Goal: Task Accomplishment & Management: Use online tool/utility

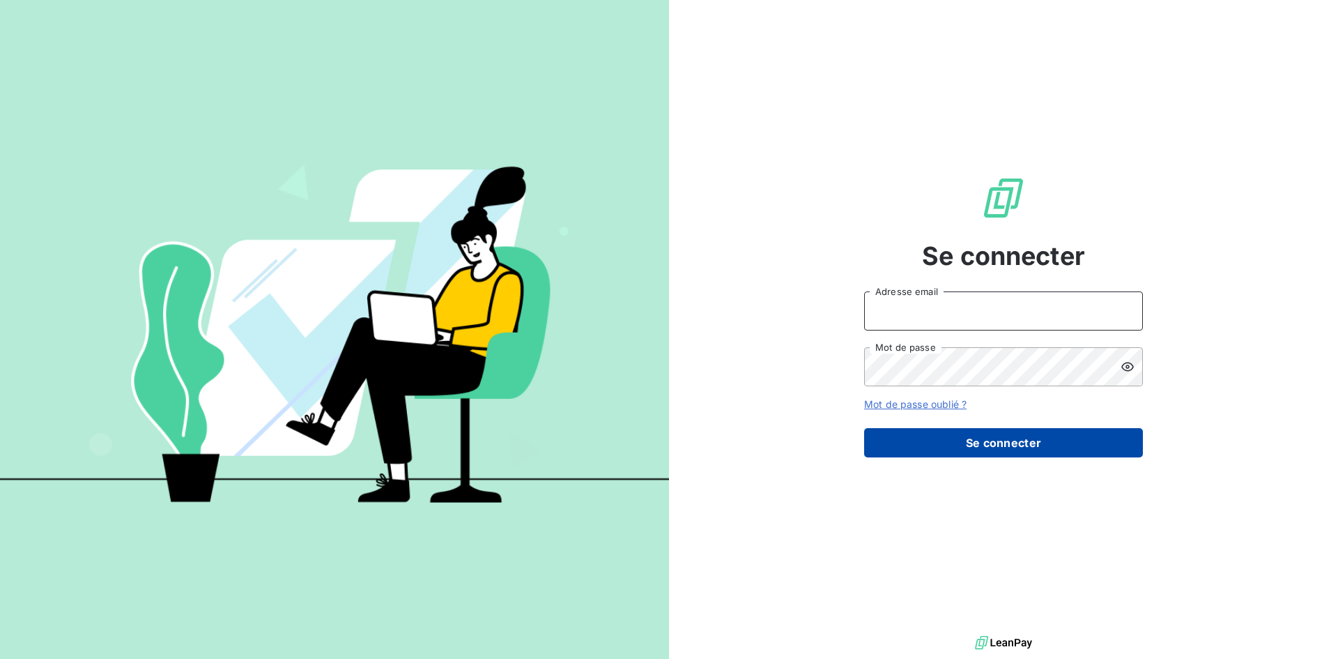
type input "[EMAIL_ADDRESS][DOMAIN_NAME]"
click at [891, 448] on button "Se connecter" at bounding box center [1003, 442] width 279 height 29
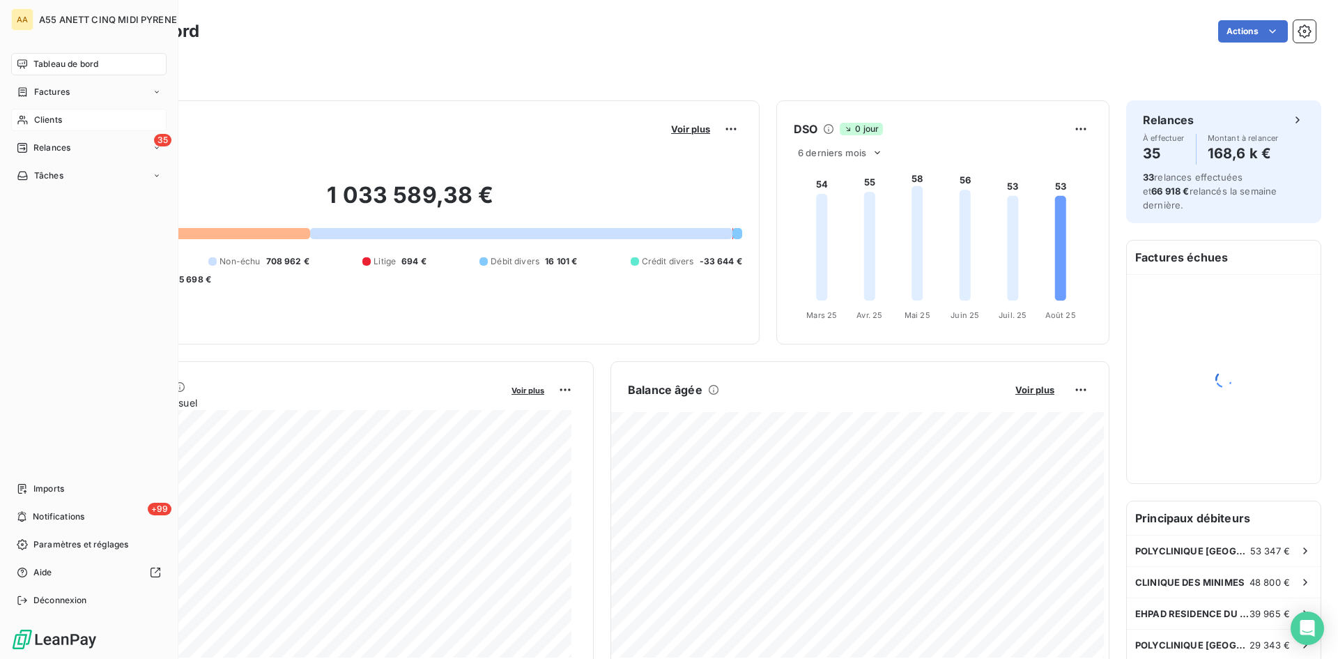
click at [40, 123] on span "Clients" at bounding box center [48, 120] width 28 height 13
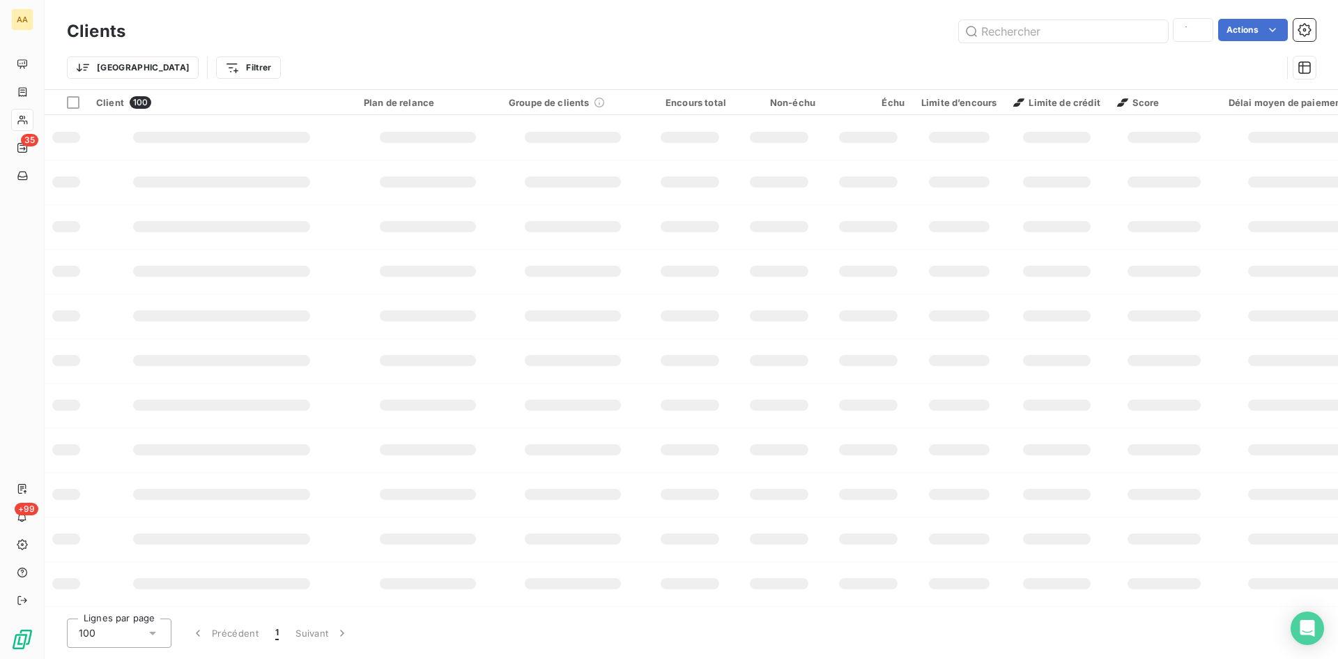
type input "3381"
click at [409, 26] on div "Actions" at bounding box center [729, 31] width 1174 height 22
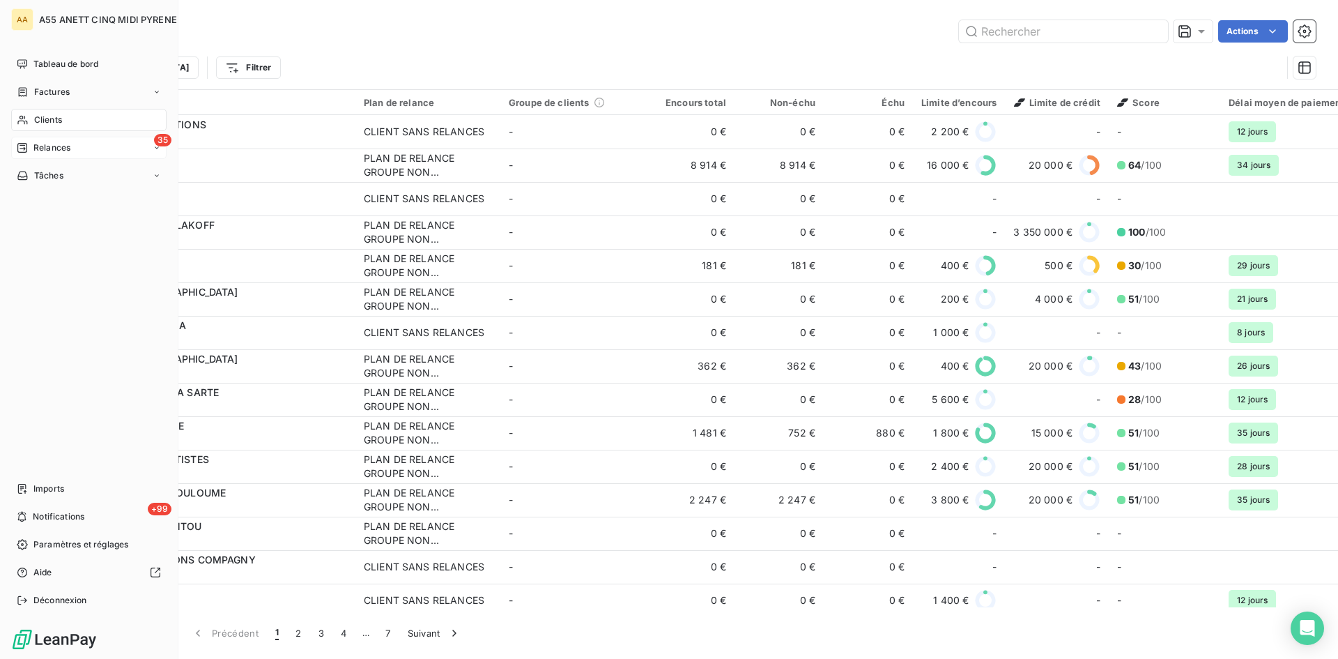
click at [49, 149] on span "Relances" at bounding box center [51, 148] width 37 height 13
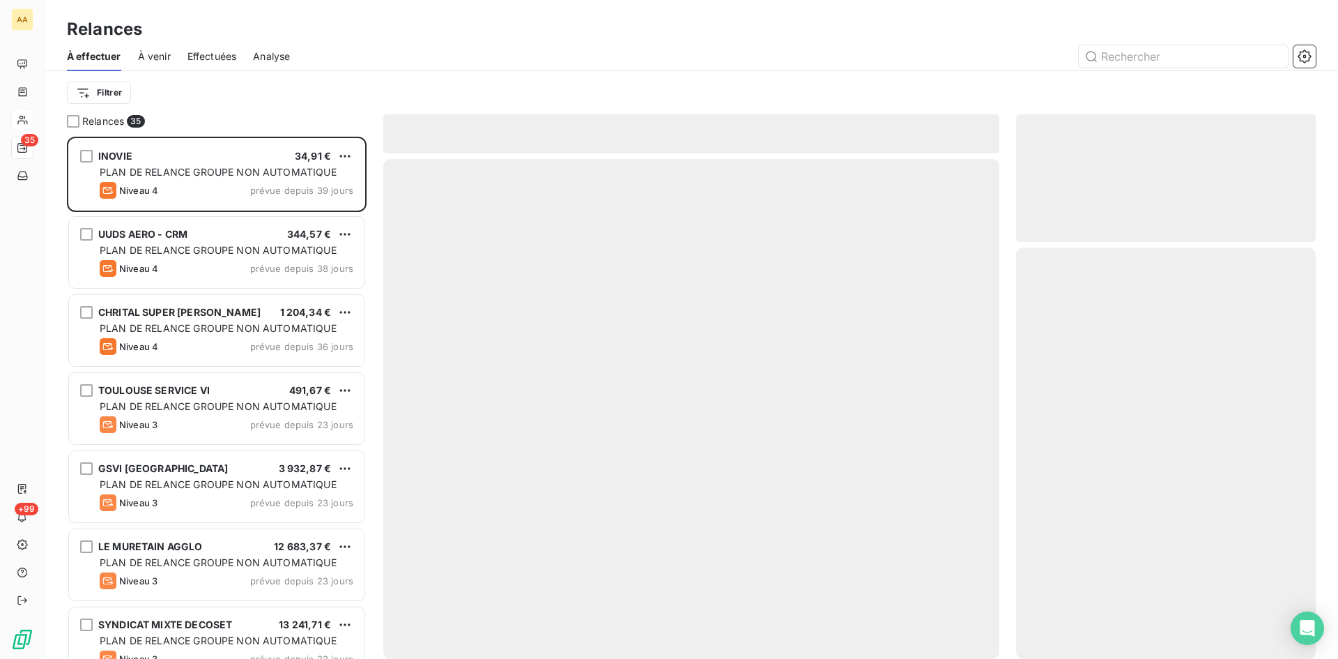
scroll to position [512, 289]
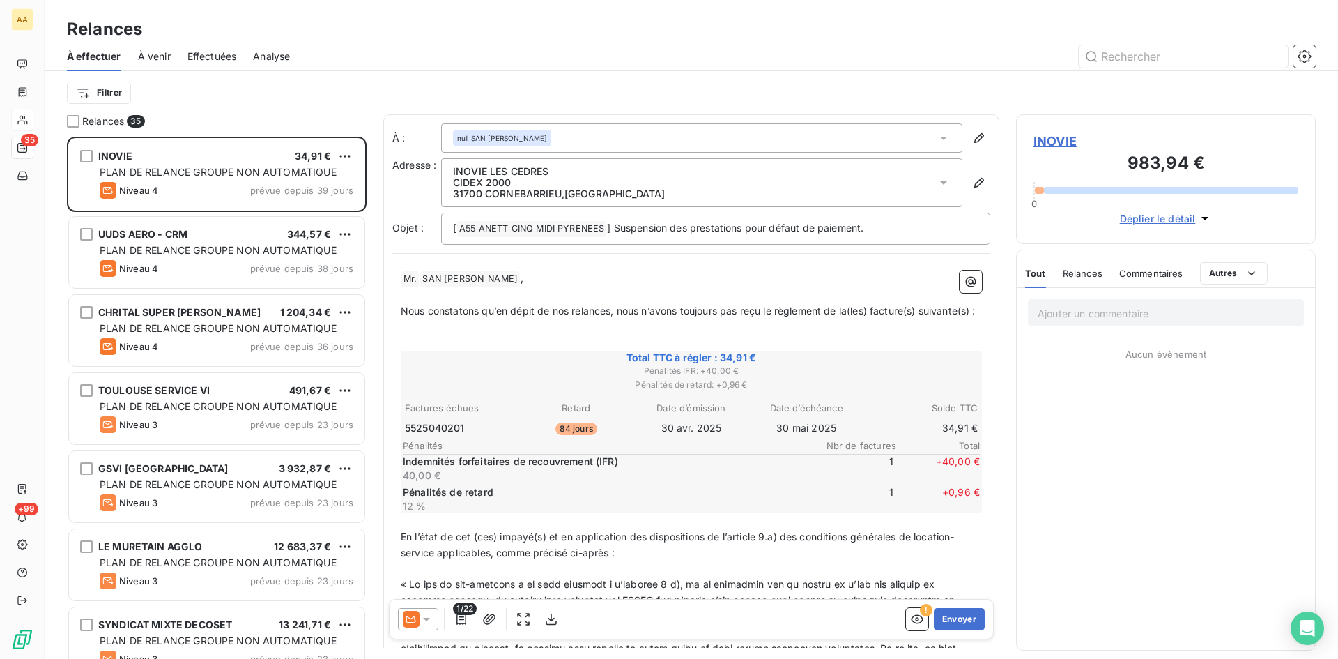
click at [107, 87] on html "AA 35 +99 Relances À effectuer À venir Effectuées Analyse Filtrer Relances 35 I…" at bounding box center [669, 329] width 1338 height 659
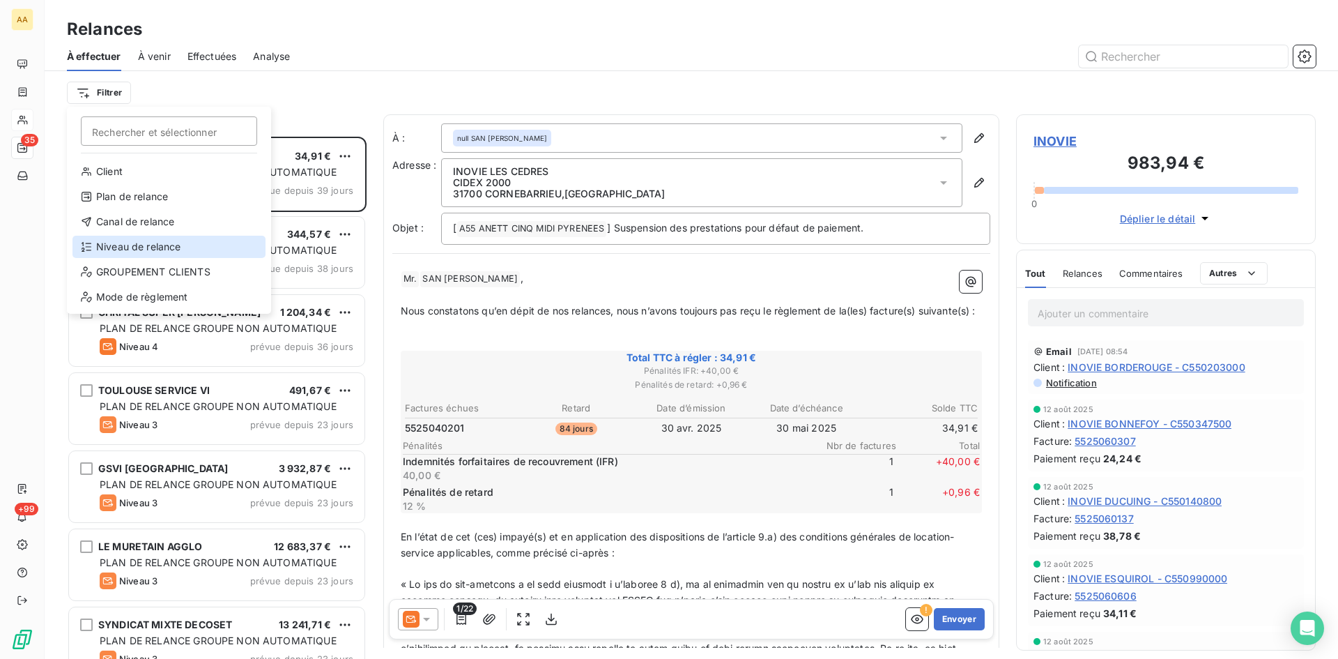
click at [148, 244] on div "Niveau de relance" at bounding box center [169, 247] width 193 height 22
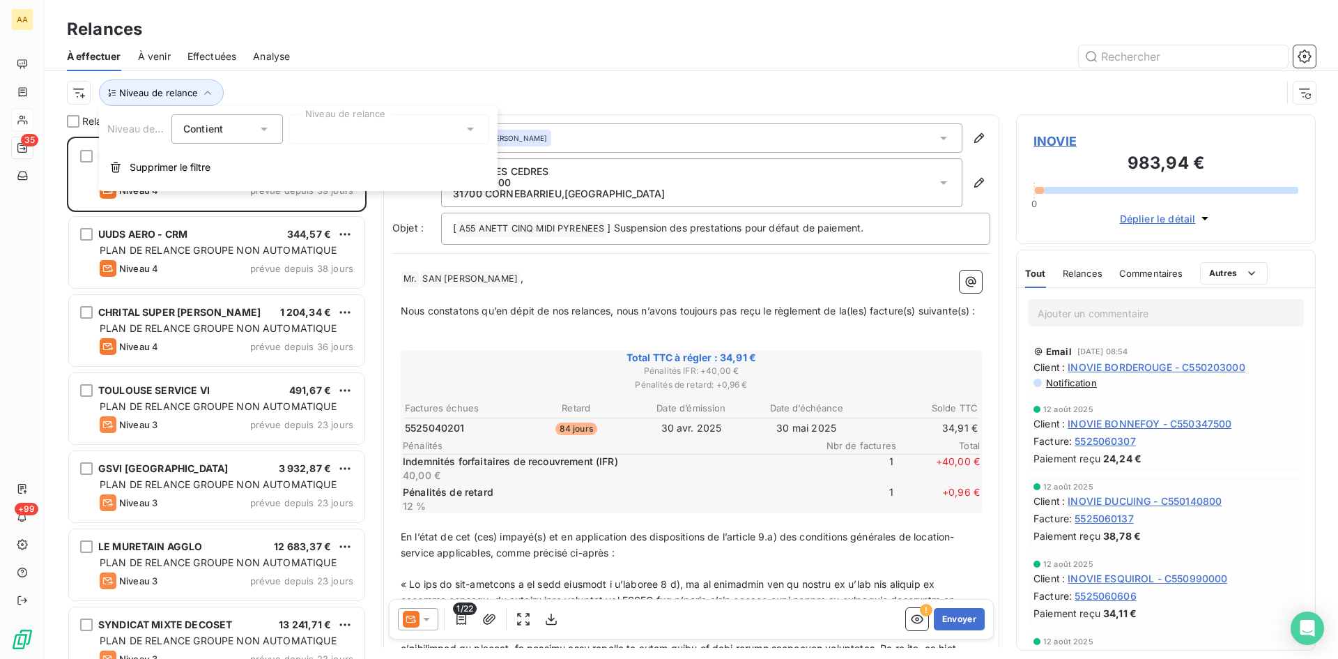
click at [340, 132] on div at bounding box center [389, 128] width 201 height 29
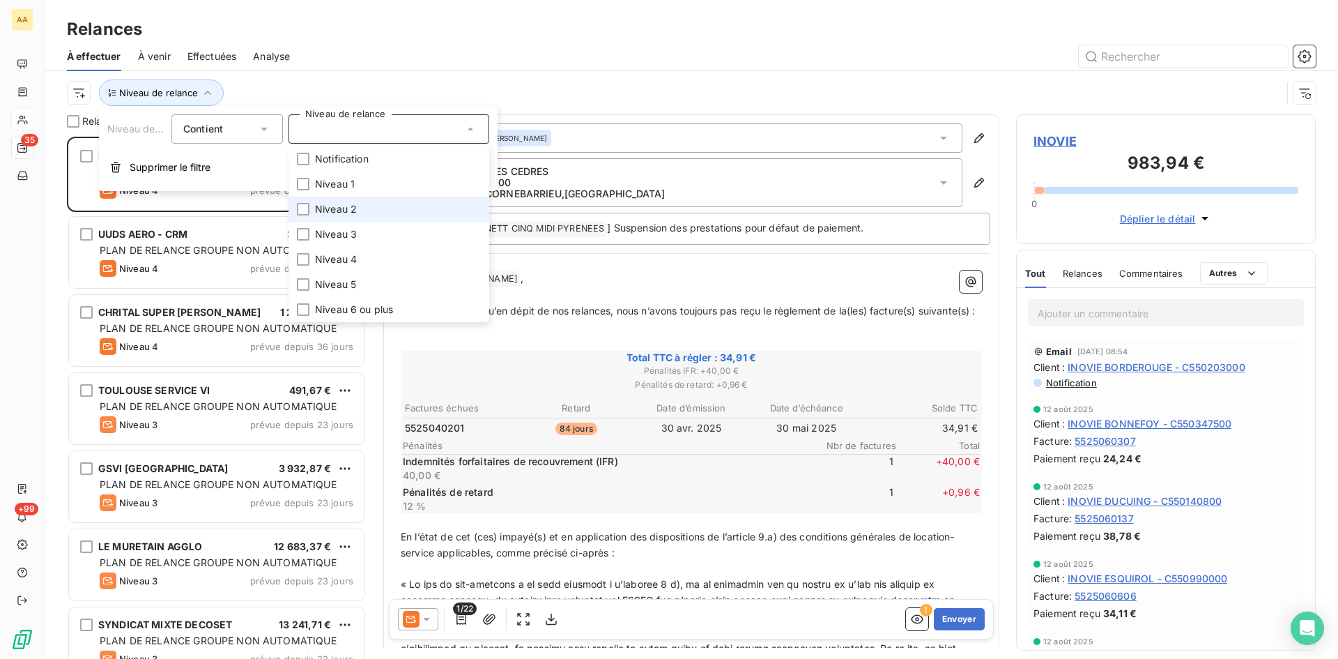
click at [348, 212] on span "Niveau 2" at bounding box center [336, 209] width 42 height 14
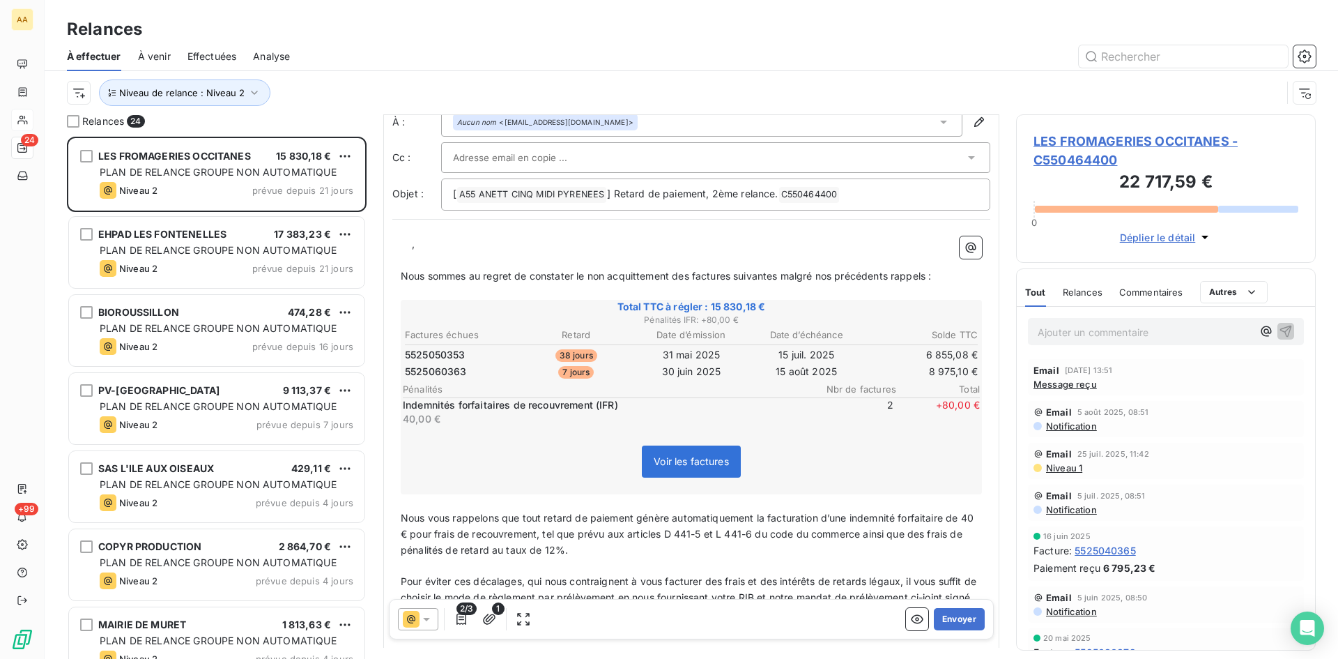
scroll to position [70, 0]
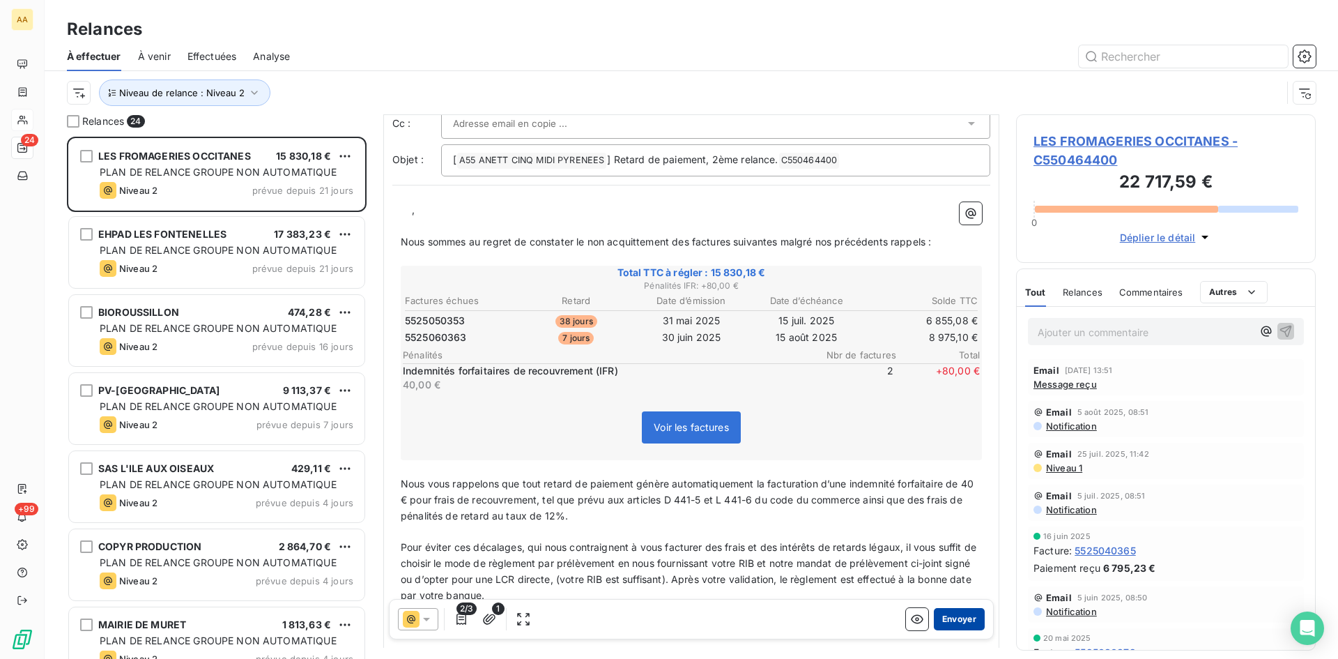
click at [948, 619] on button "Envoyer" at bounding box center [959, 619] width 51 height 22
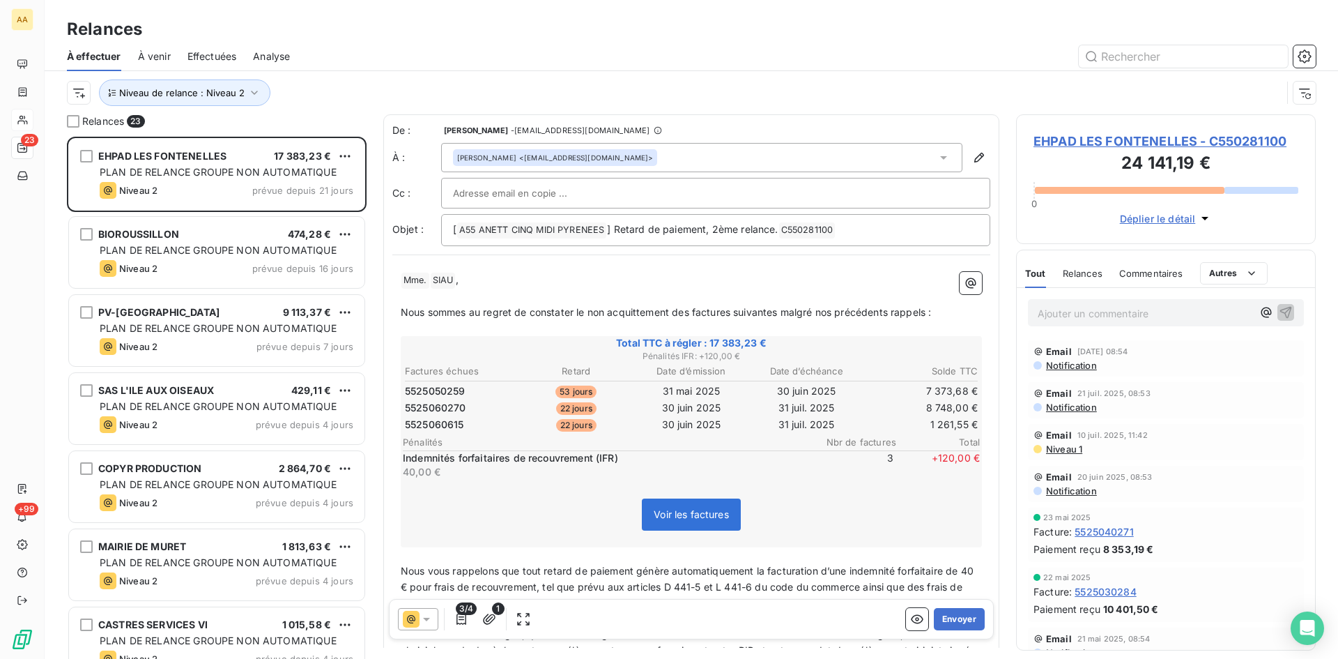
click at [950, 605] on div "3/4 1 Envoyer" at bounding box center [691, 619] width 605 height 40
click at [952, 613] on button "Envoyer" at bounding box center [959, 619] width 51 height 22
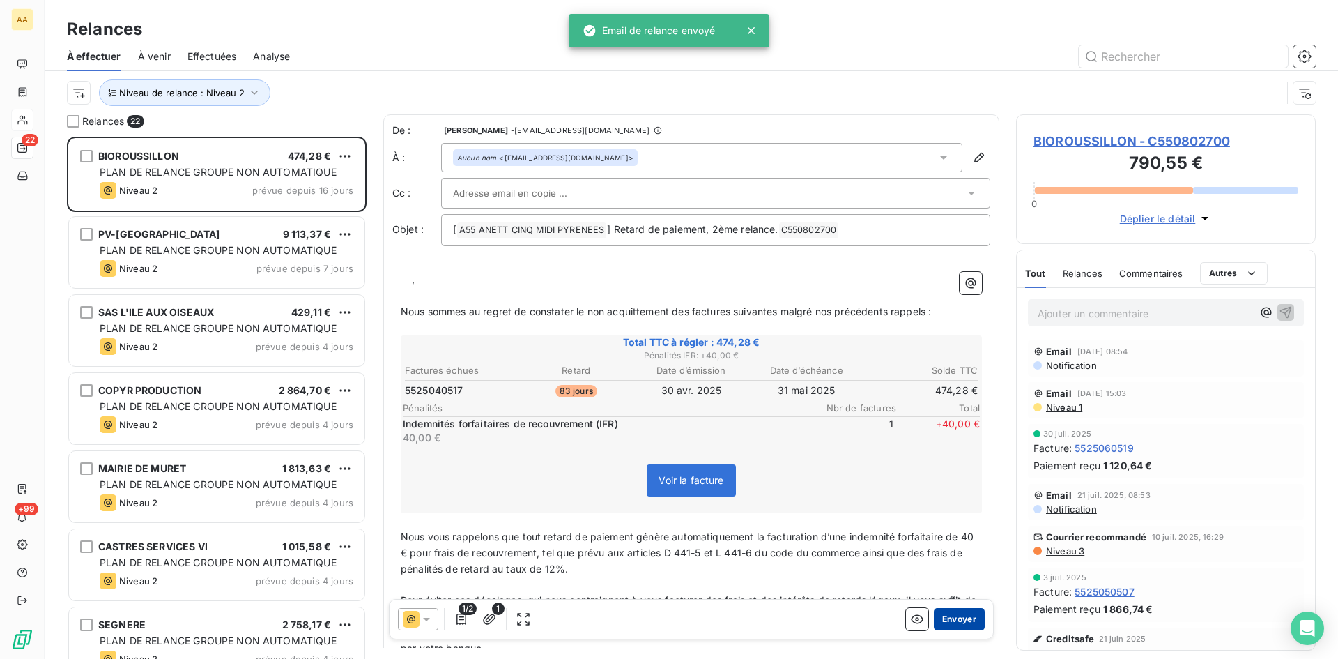
click at [952, 618] on button "Envoyer" at bounding box center [959, 619] width 51 height 22
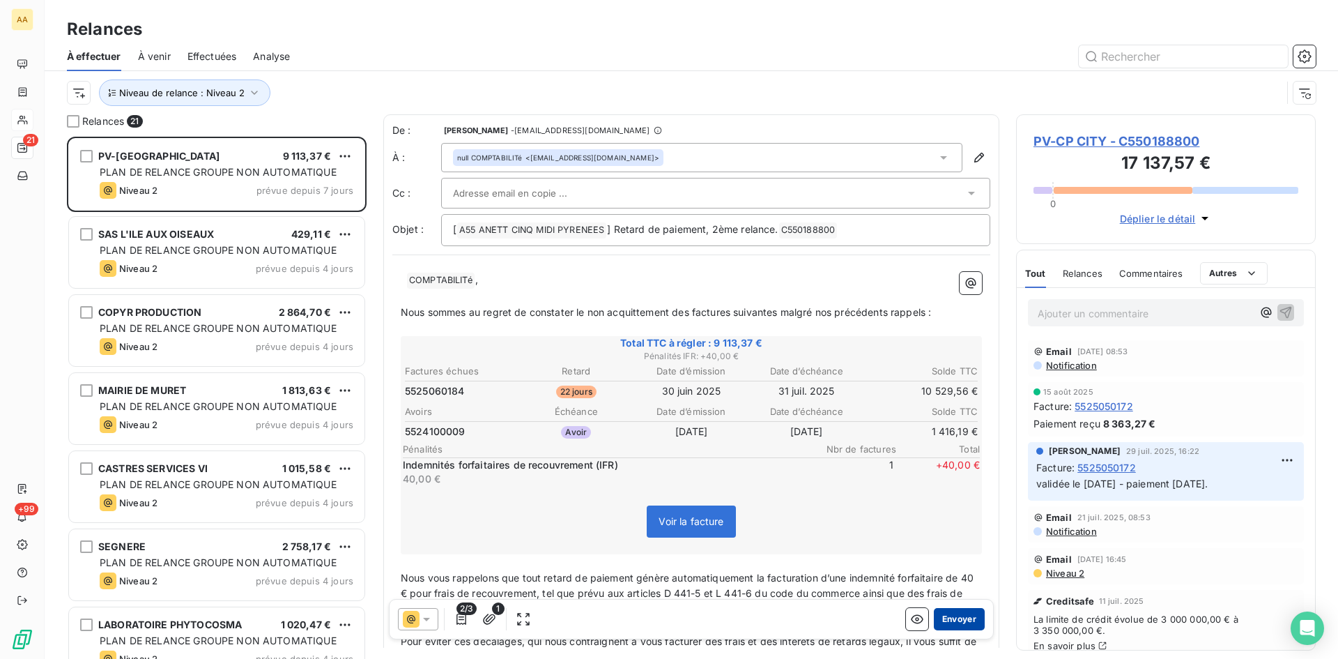
click at [943, 613] on button "Envoyer" at bounding box center [959, 619] width 51 height 22
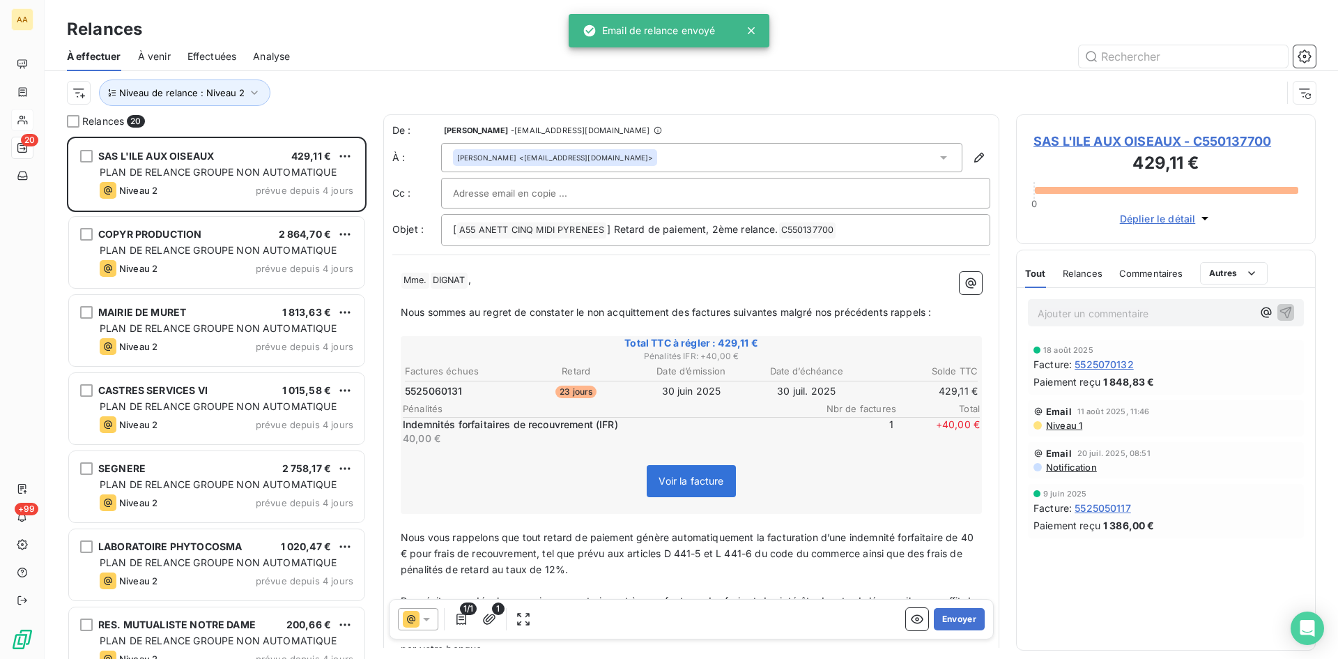
click at [943, 613] on button "Envoyer" at bounding box center [959, 619] width 51 height 22
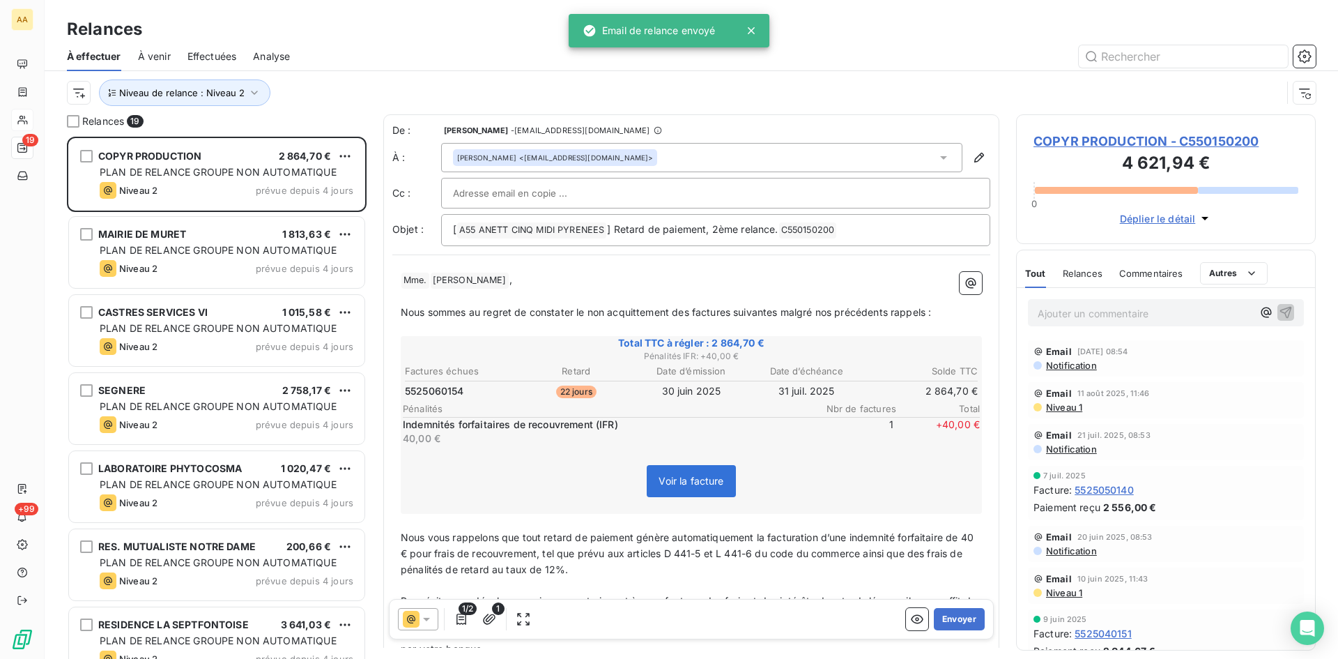
click at [943, 613] on button "Envoyer" at bounding box center [959, 619] width 51 height 22
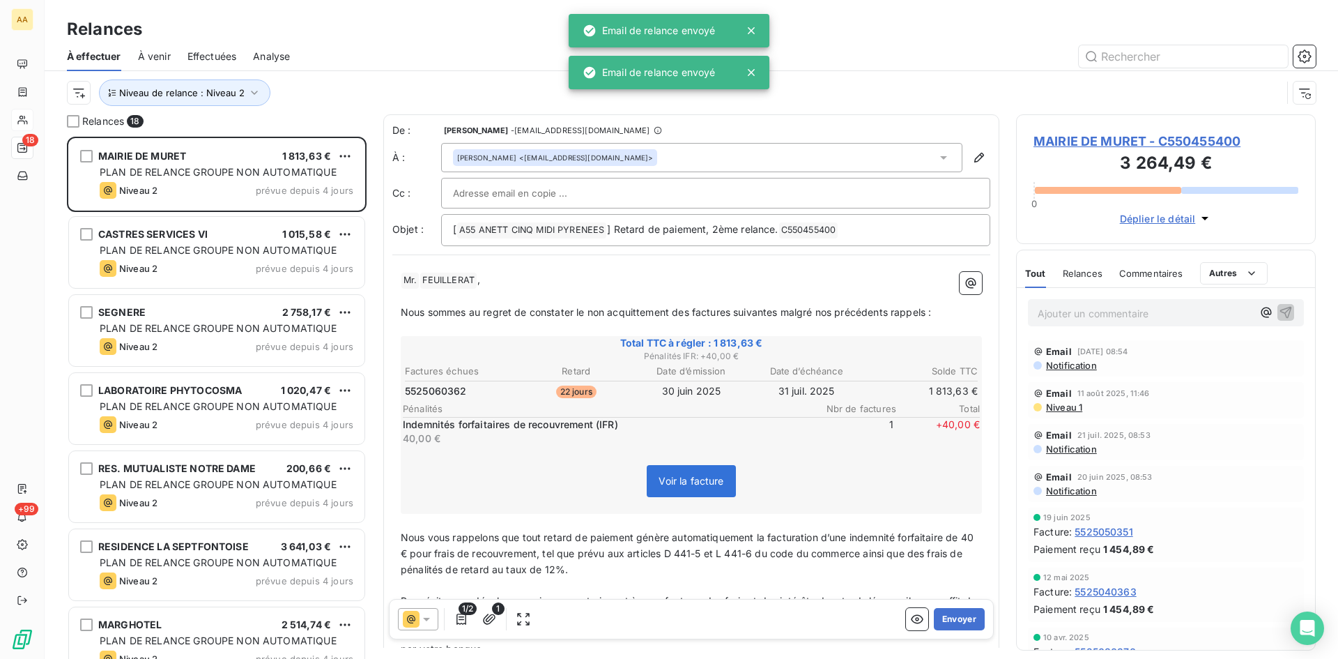
click at [943, 613] on button "Envoyer" at bounding box center [959, 619] width 51 height 22
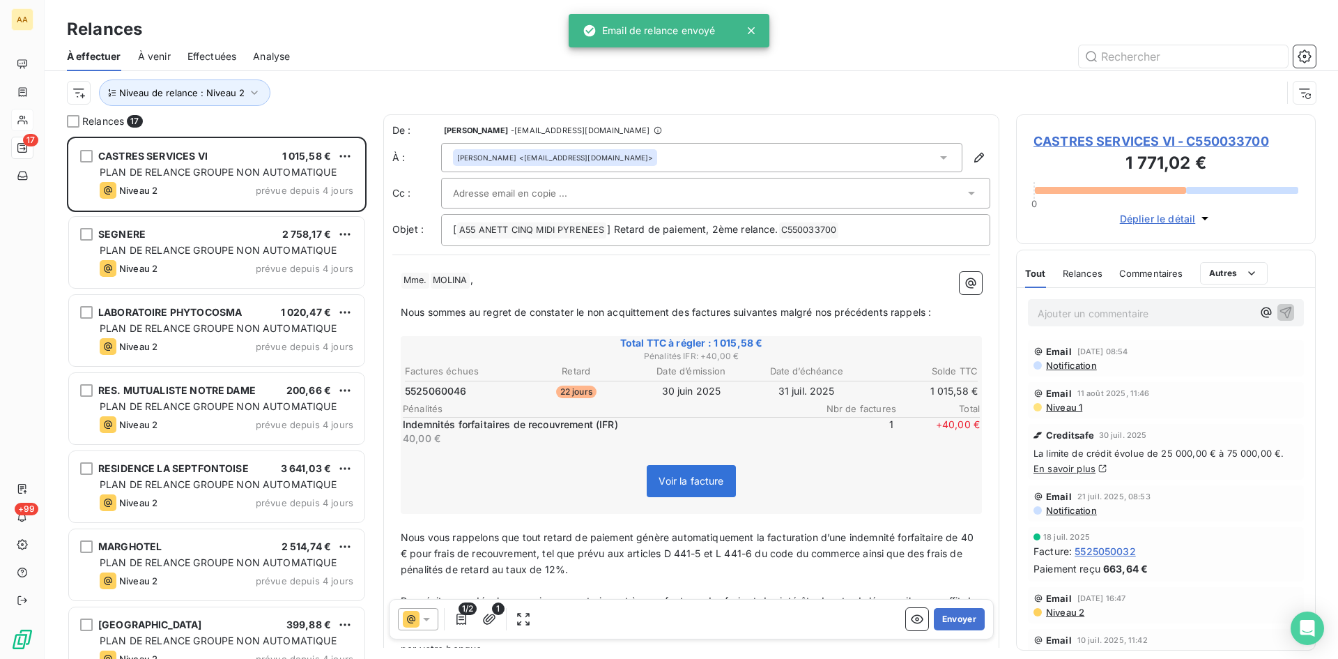
click at [943, 613] on button "Envoyer" at bounding box center [959, 619] width 51 height 22
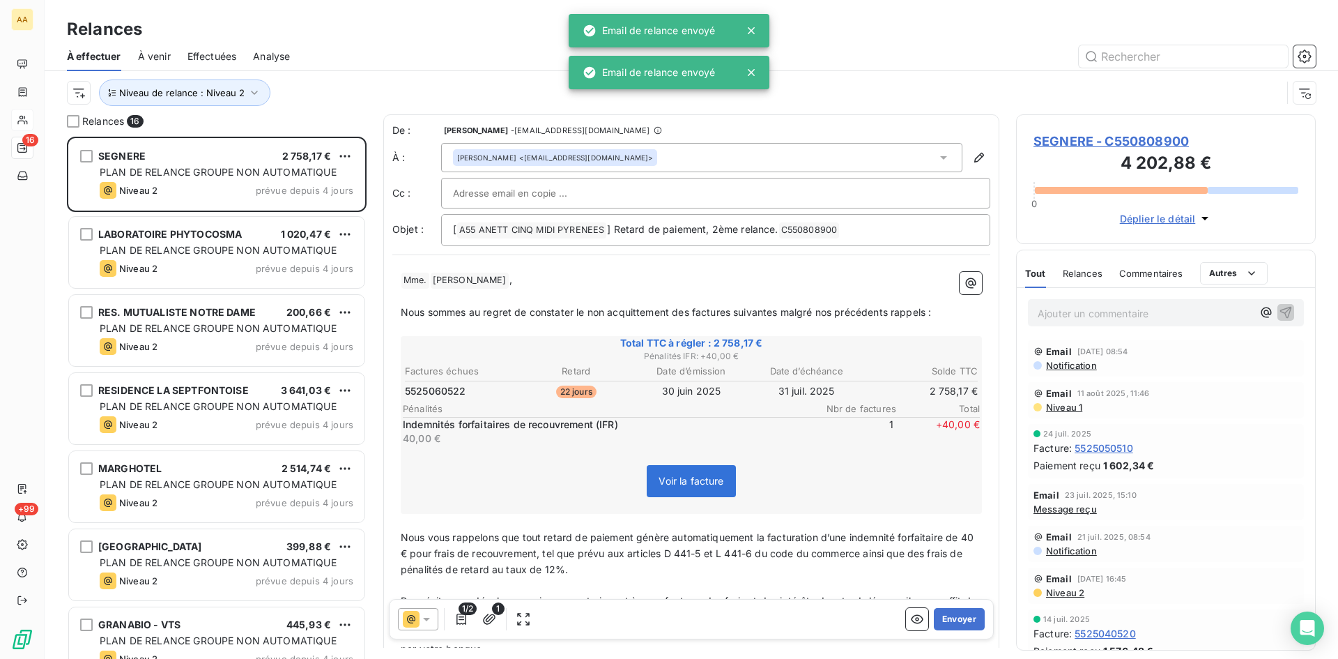
click at [943, 613] on button "Envoyer" at bounding box center [959, 619] width 51 height 22
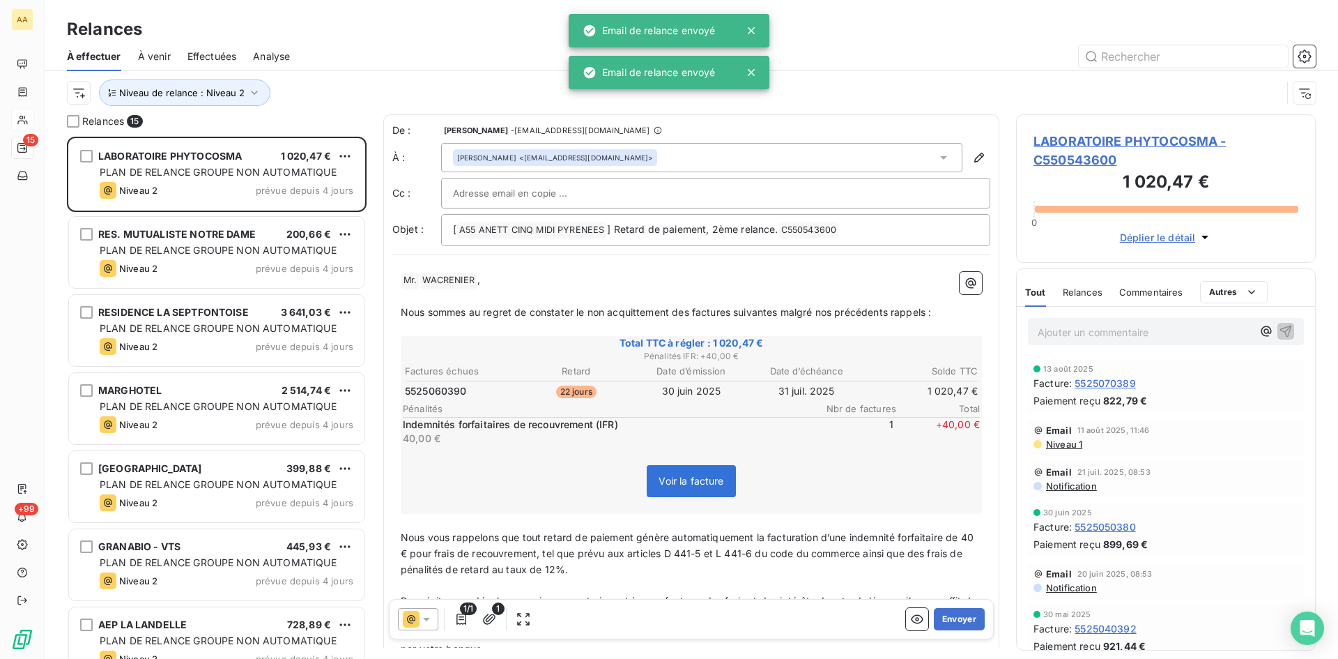
click at [943, 613] on button "Envoyer" at bounding box center [959, 619] width 51 height 22
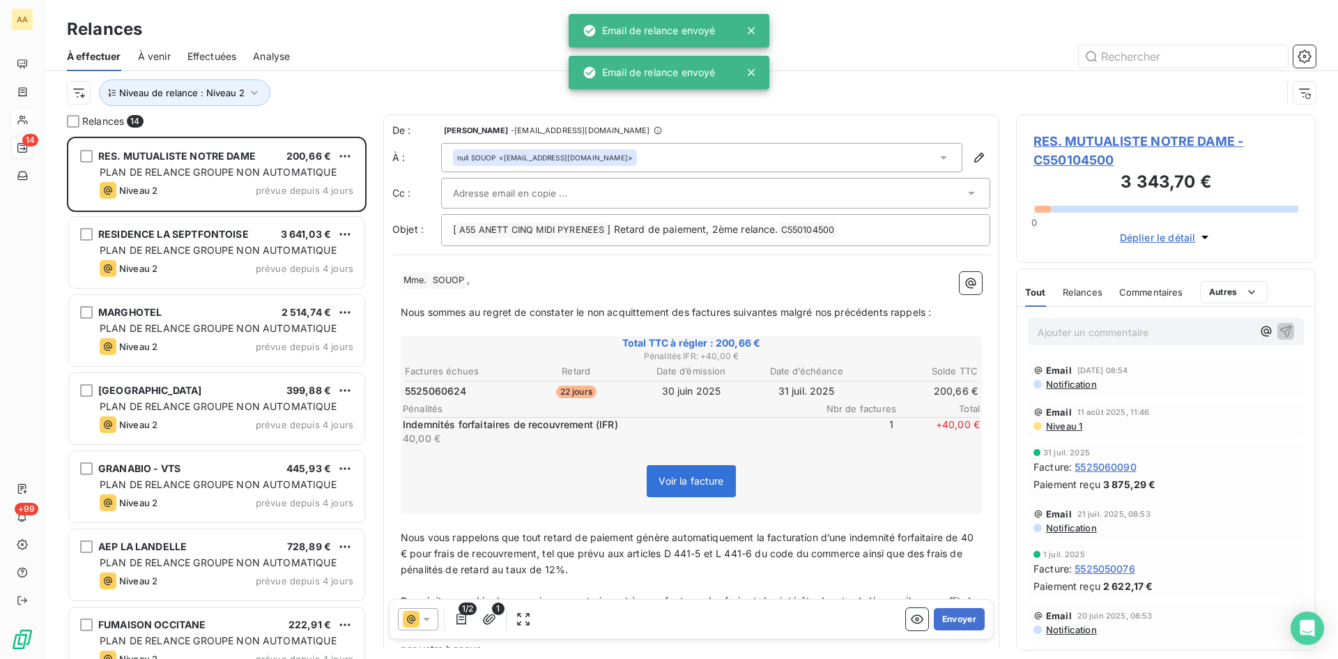
click at [943, 613] on button "Envoyer" at bounding box center [959, 619] width 51 height 22
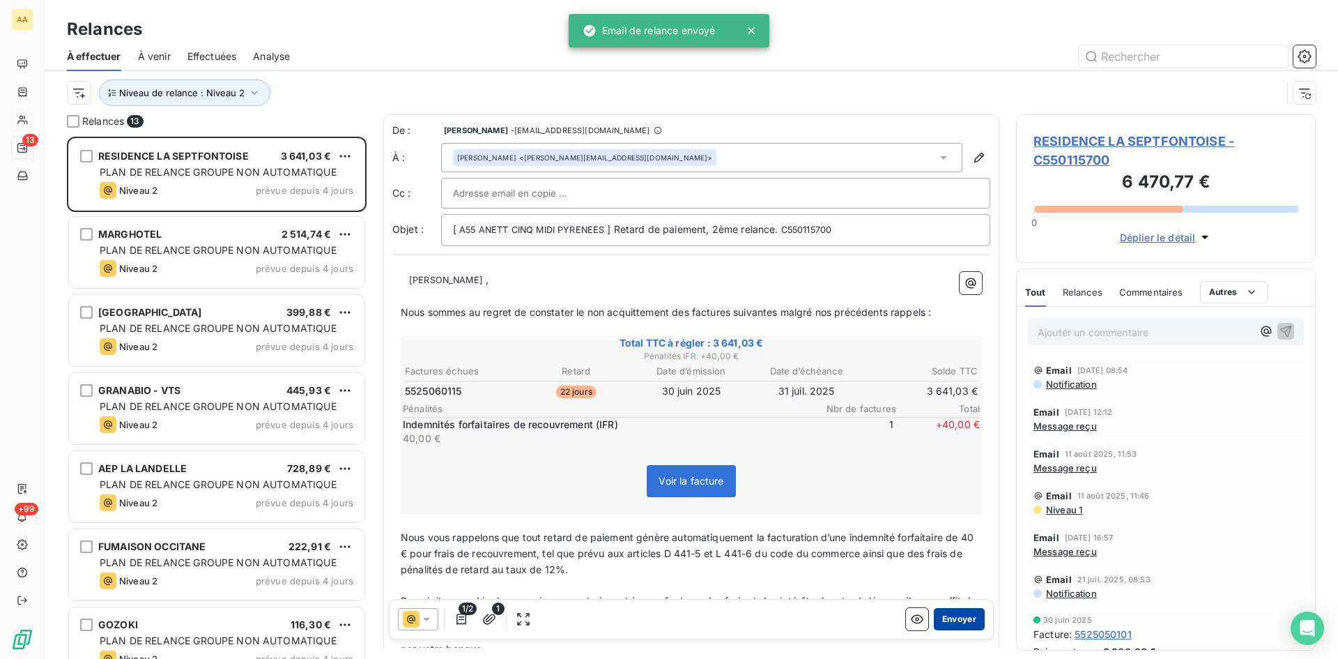
click at [959, 617] on button "Envoyer" at bounding box center [959, 619] width 51 height 22
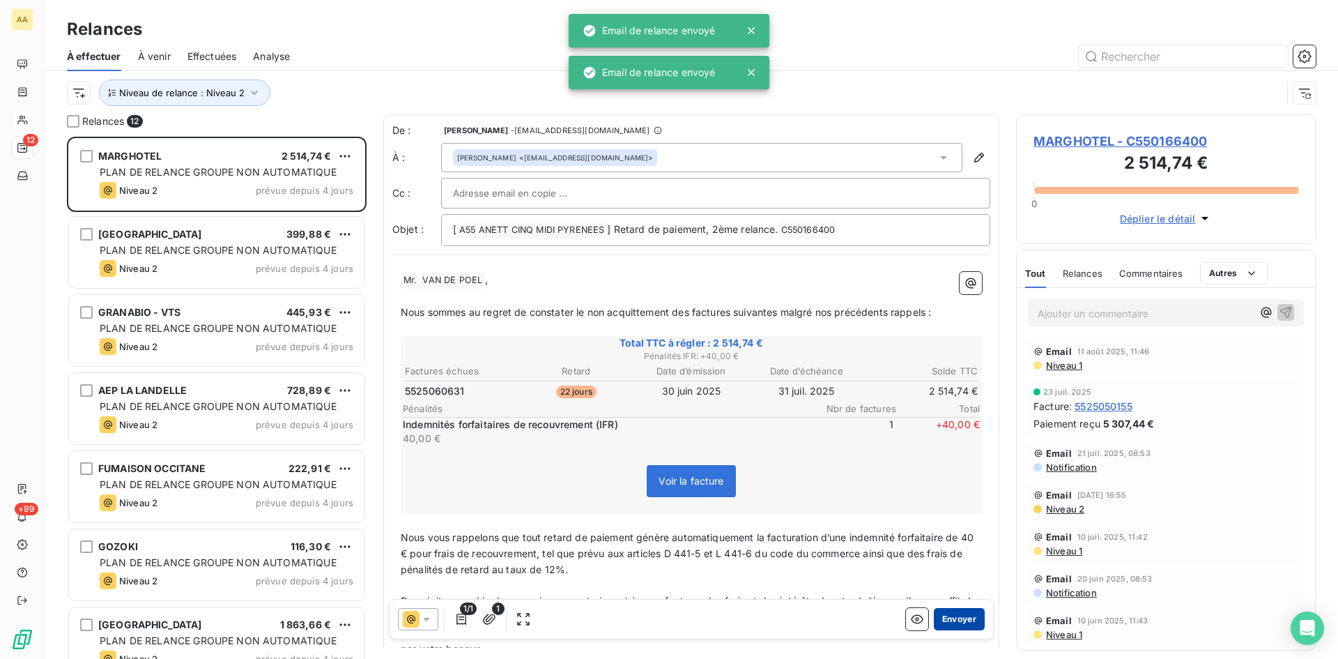
click at [956, 616] on button "Envoyer" at bounding box center [959, 619] width 51 height 22
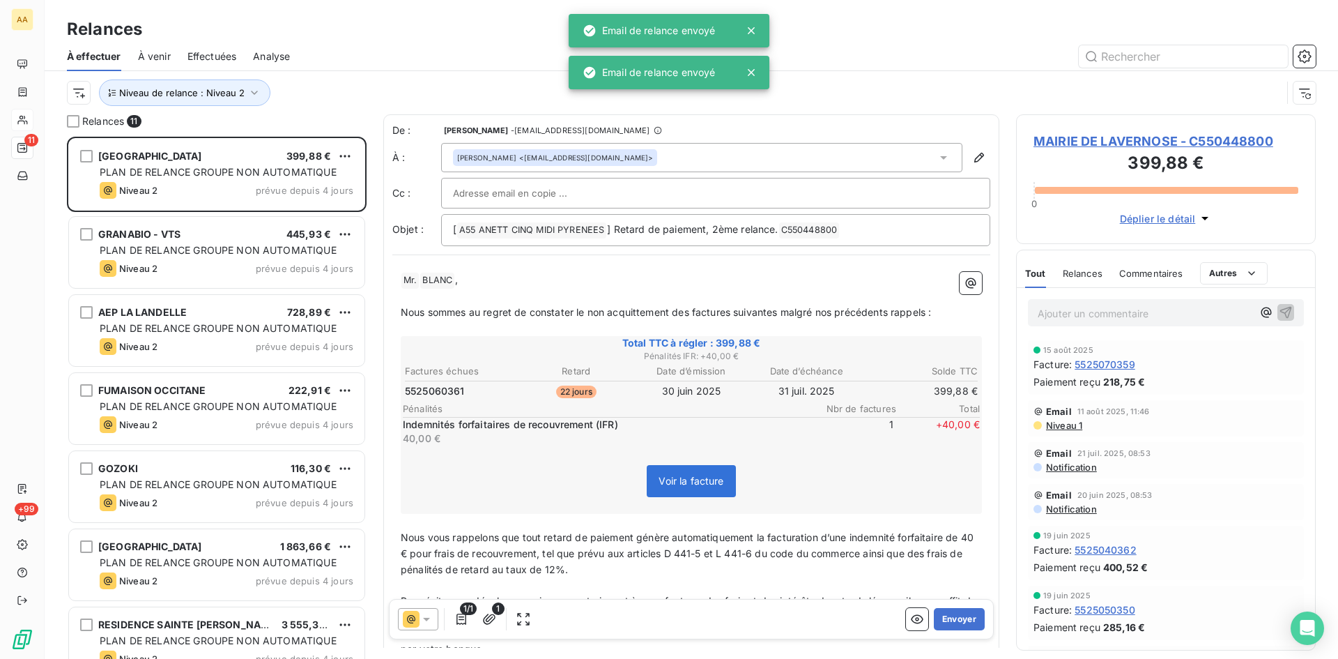
click at [956, 616] on button "Envoyer" at bounding box center [959, 619] width 51 height 22
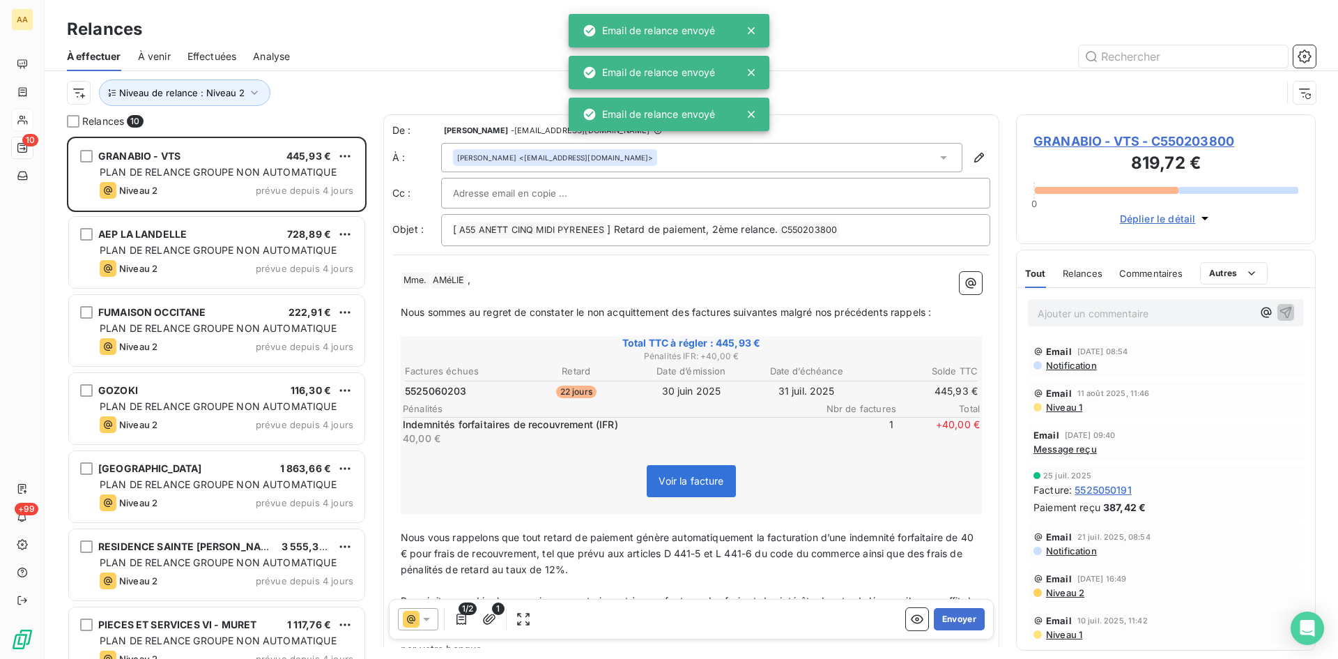
click at [956, 616] on button "Envoyer" at bounding box center [959, 619] width 51 height 22
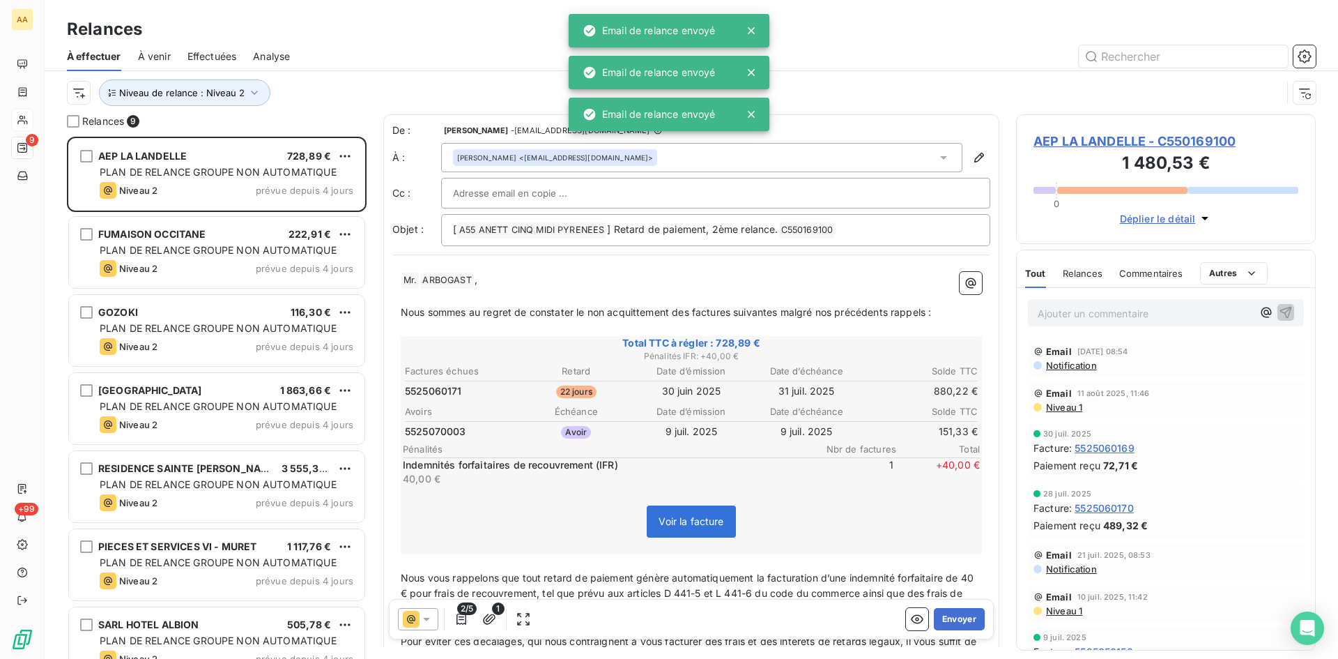
click at [956, 616] on button "Envoyer" at bounding box center [959, 619] width 51 height 22
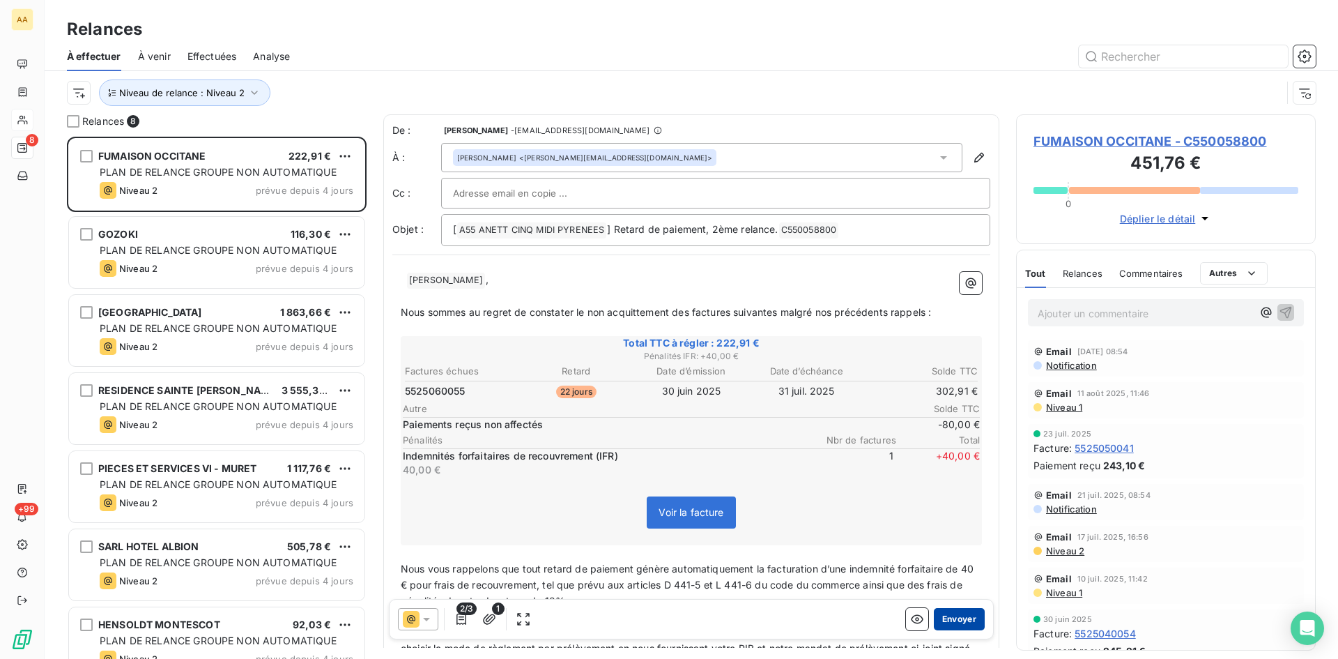
click at [956, 610] on button "Envoyer" at bounding box center [959, 619] width 51 height 22
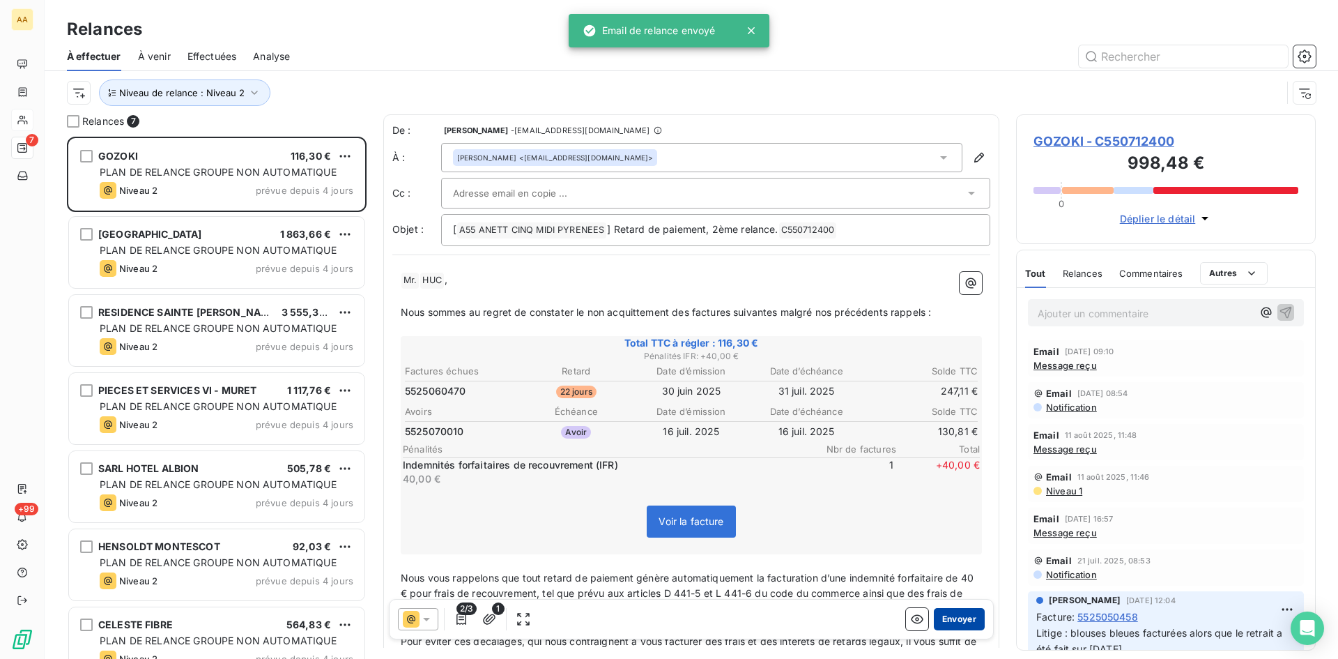
click at [956, 614] on button "Envoyer" at bounding box center [959, 619] width 51 height 22
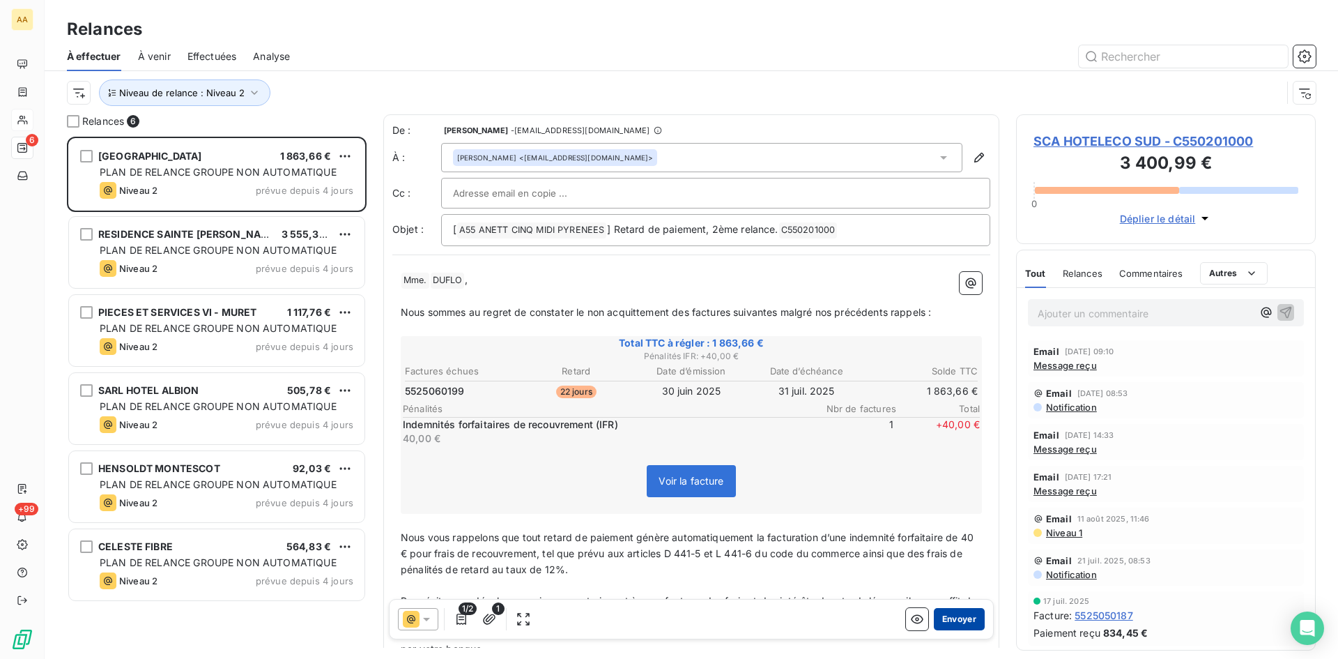
click at [956, 610] on button "Envoyer" at bounding box center [959, 619] width 51 height 22
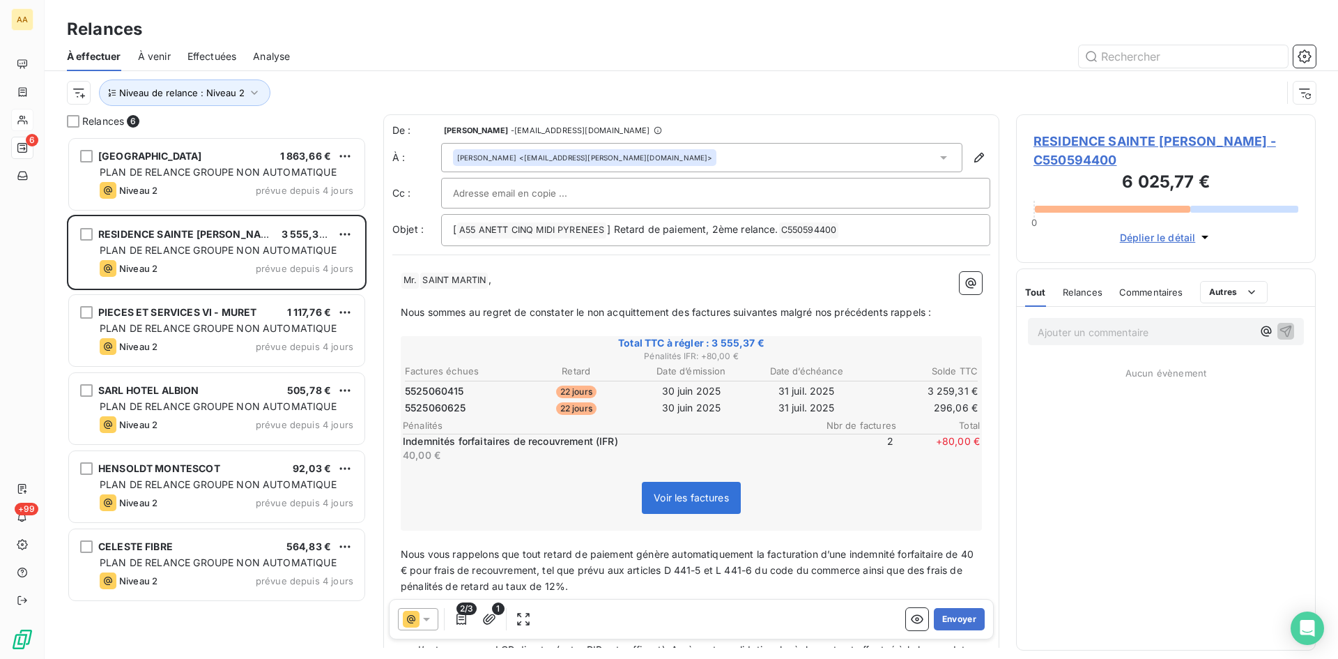
click at [945, 606] on div "2/3 1 Envoyer" at bounding box center [691, 619] width 605 height 40
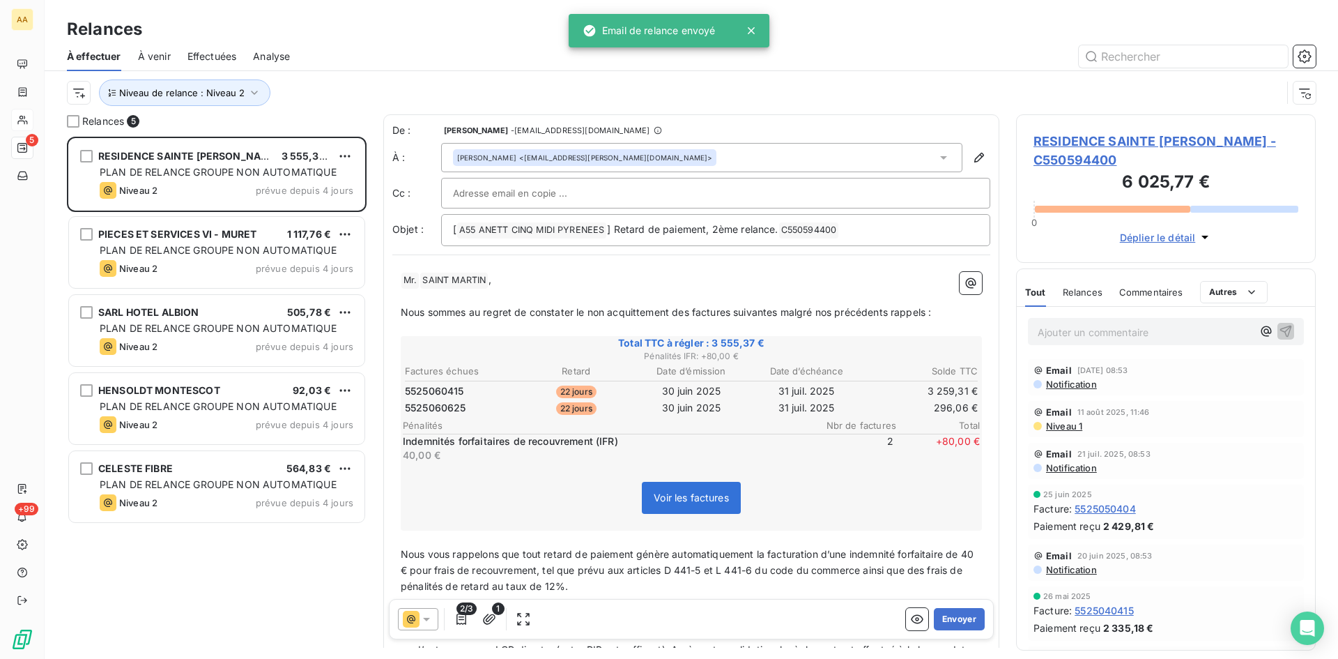
click at [945, 606] on div "2/3 1 Envoyer" at bounding box center [691, 619] width 605 height 40
click at [947, 616] on button "Envoyer" at bounding box center [959, 619] width 51 height 22
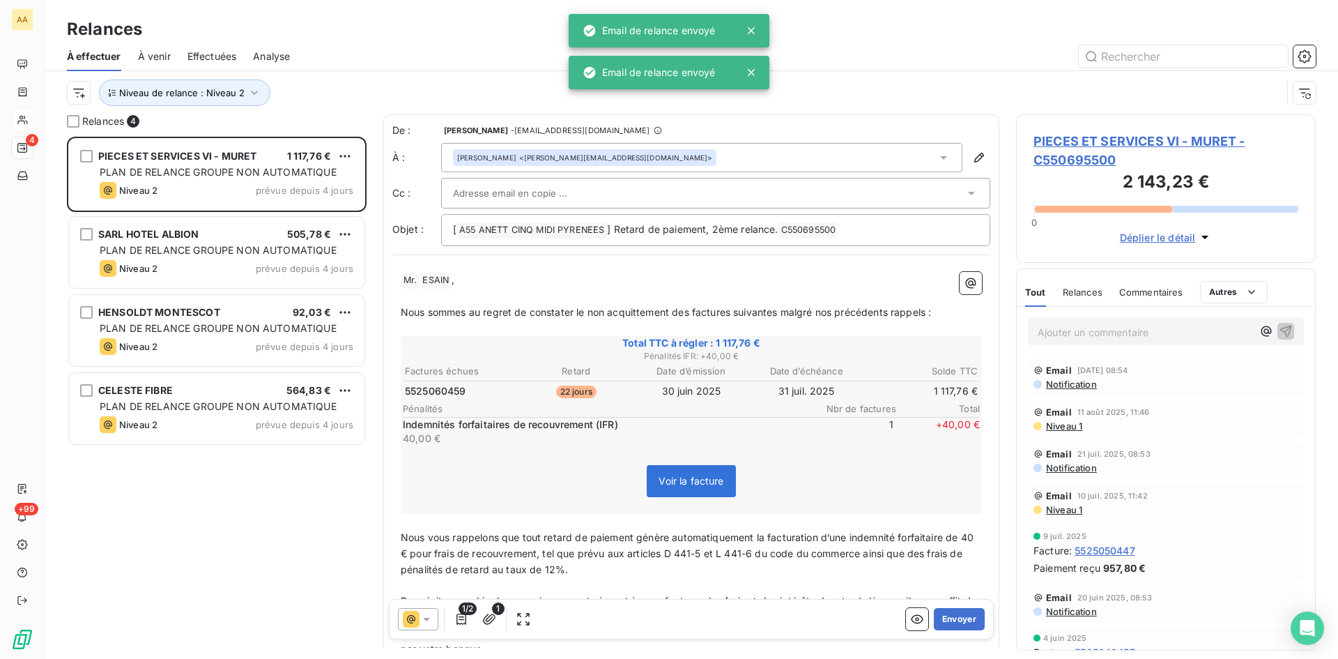
click at [947, 616] on button "Envoyer" at bounding box center [959, 619] width 51 height 22
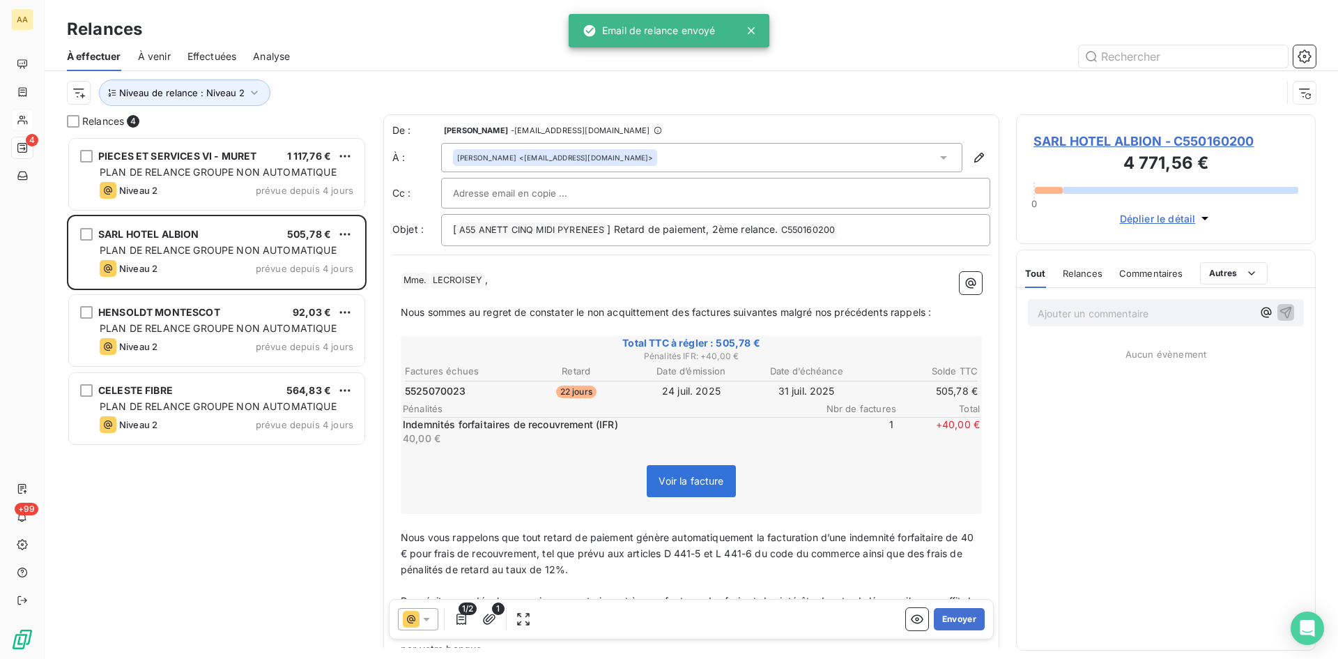
click at [947, 616] on button "Envoyer" at bounding box center [959, 619] width 51 height 22
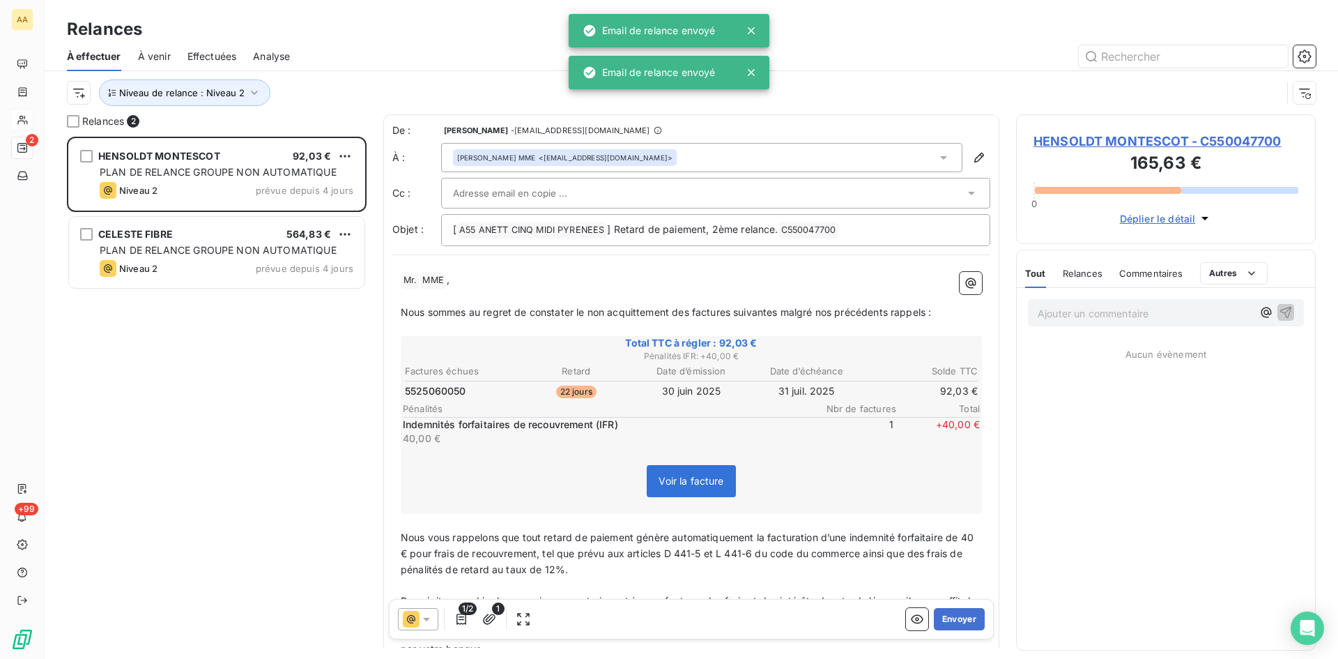
click at [947, 616] on button "Envoyer" at bounding box center [959, 619] width 51 height 22
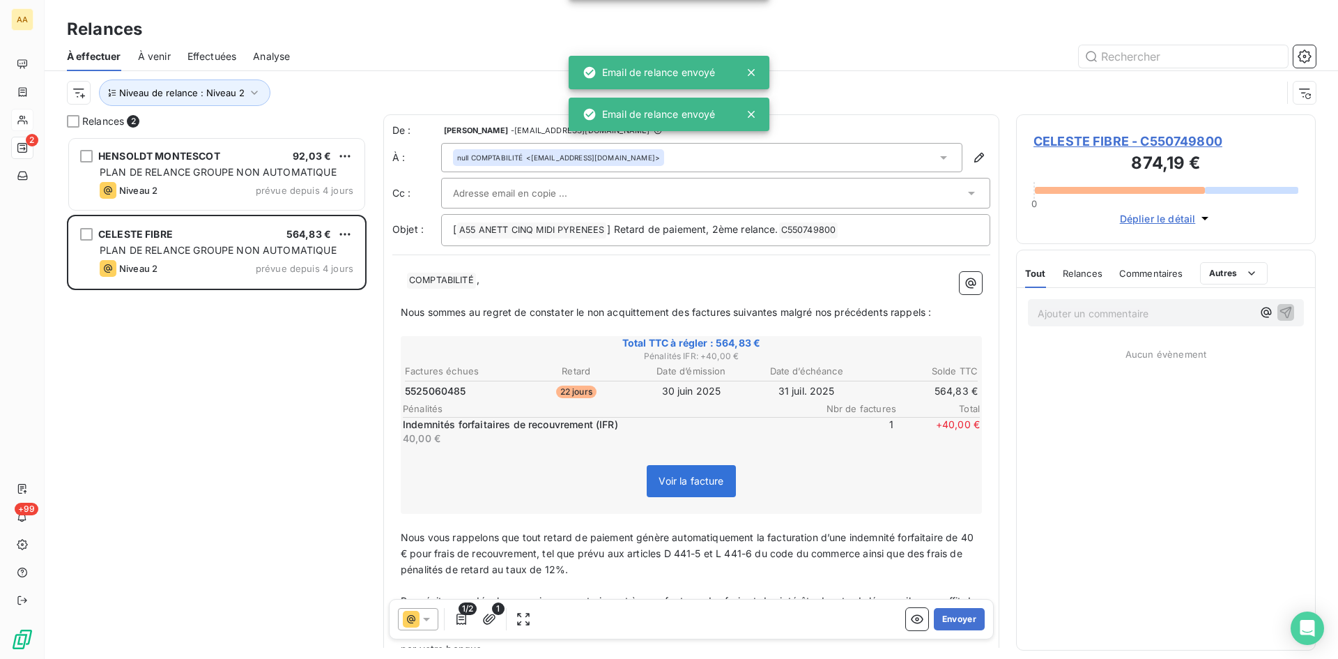
click at [947, 616] on button "Envoyer" at bounding box center [959, 619] width 51 height 22
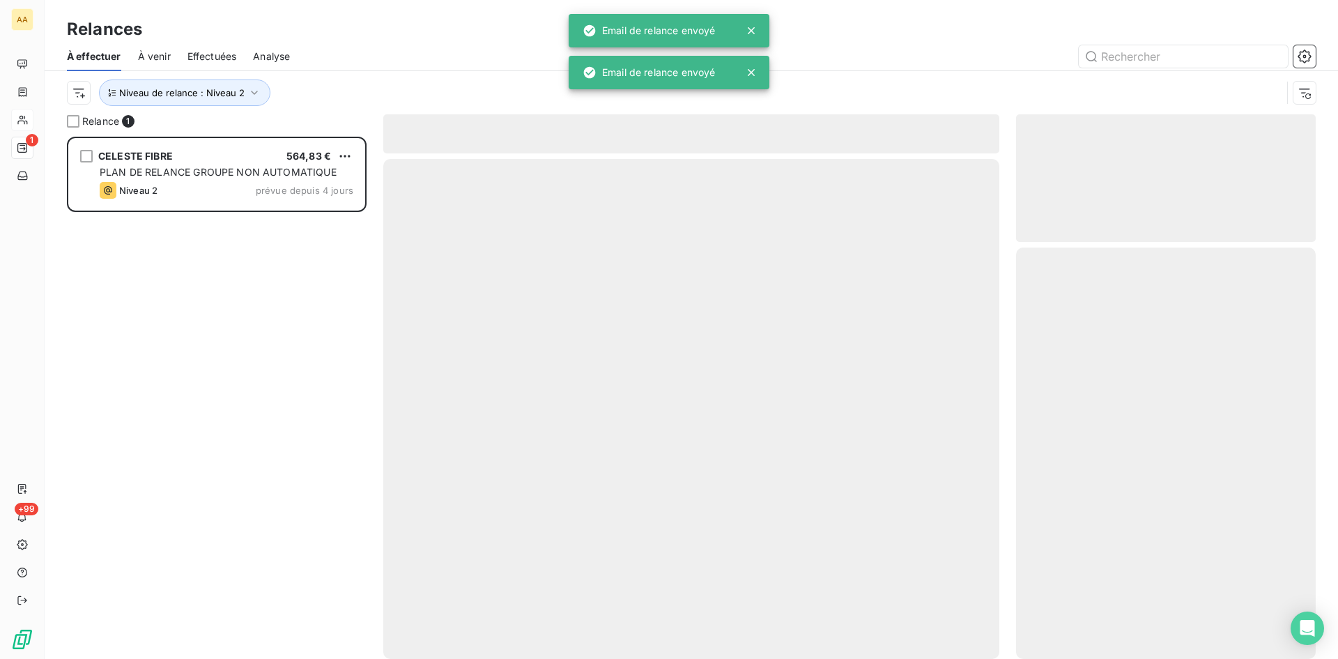
click at [947, 616] on div at bounding box center [691, 409] width 616 height 500
